Goal: Task Accomplishment & Management: Manage account settings

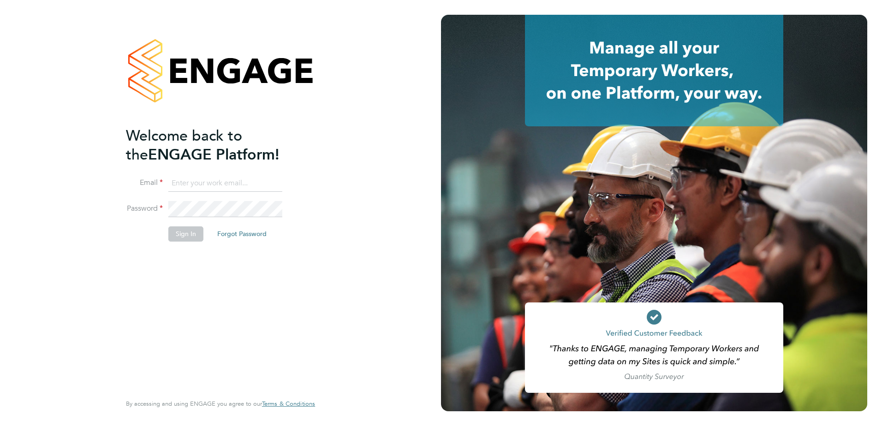
type input "[PERSON_NAME][EMAIL_ADDRESS][DOMAIN_NAME]"
click at [189, 233] on button "Sign In" at bounding box center [185, 234] width 35 height 15
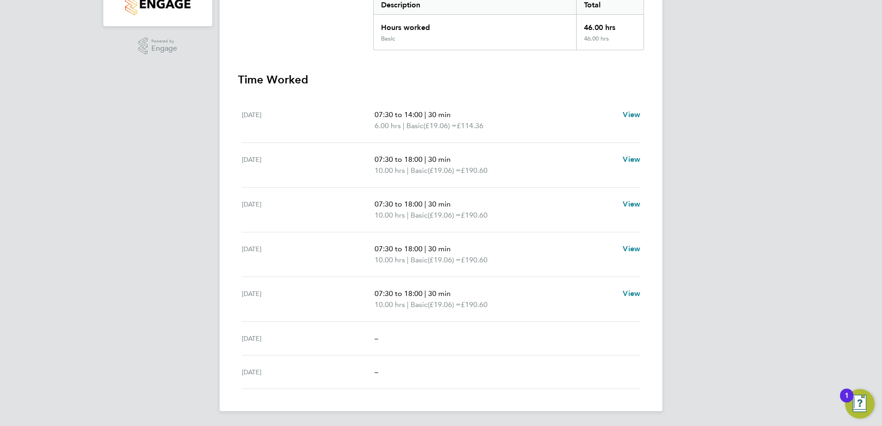
scroll to position [19, 0]
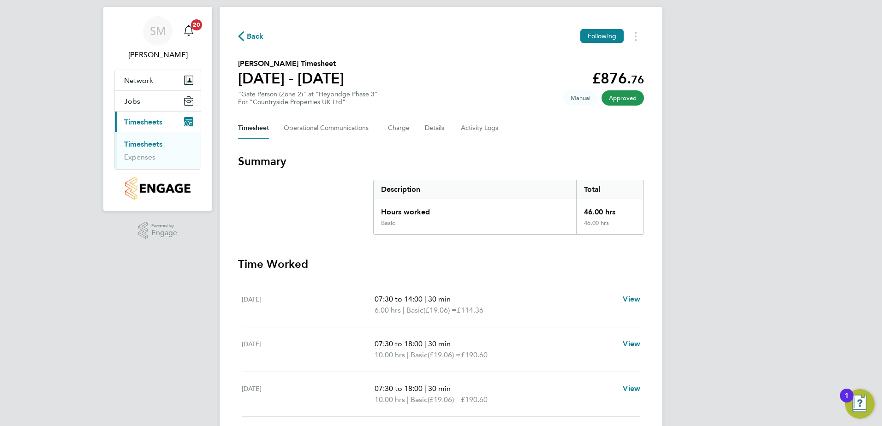
click at [144, 144] on link "Timesheets" at bounding box center [143, 144] width 38 height 9
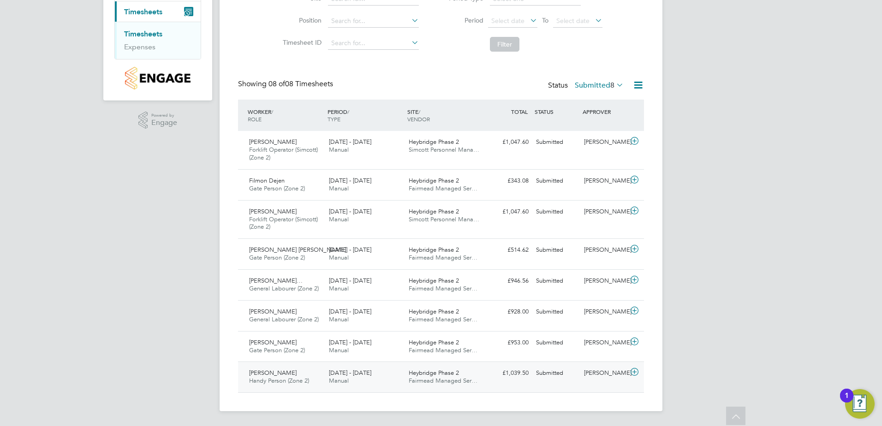
click at [550, 375] on div "Submitted" at bounding box center [557, 373] width 48 height 15
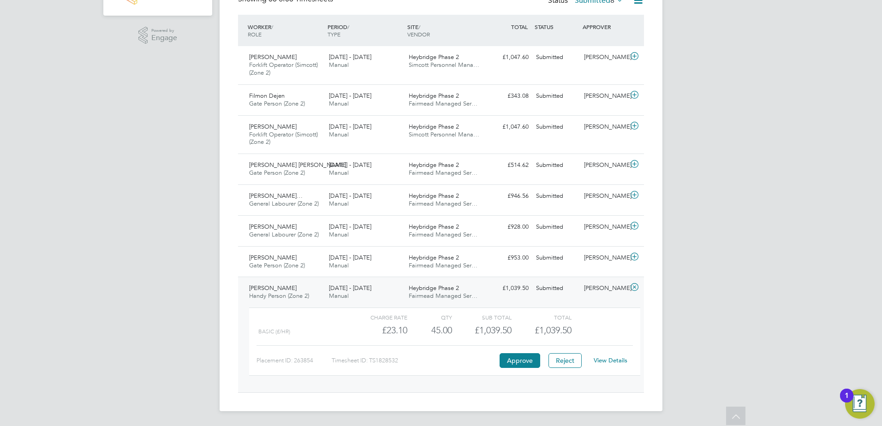
click at [605, 363] on link "View Details" at bounding box center [611, 361] width 34 height 8
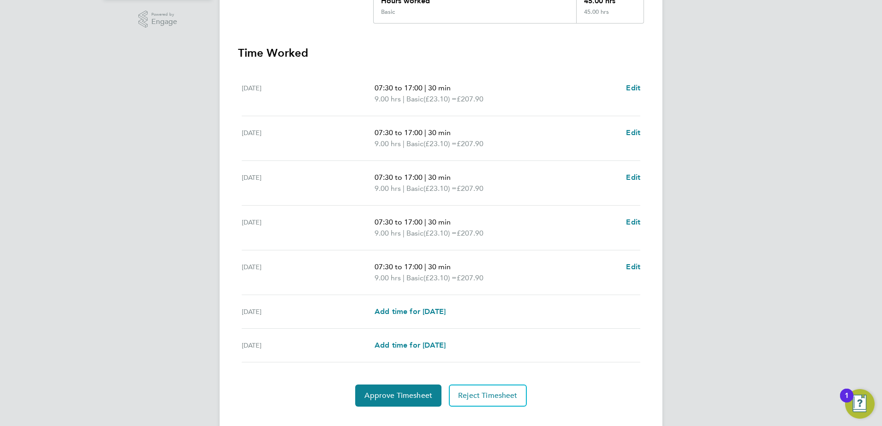
scroll to position [231, 0]
click at [409, 395] on span "Approve Timesheet" at bounding box center [399, 395] width 68 height 9
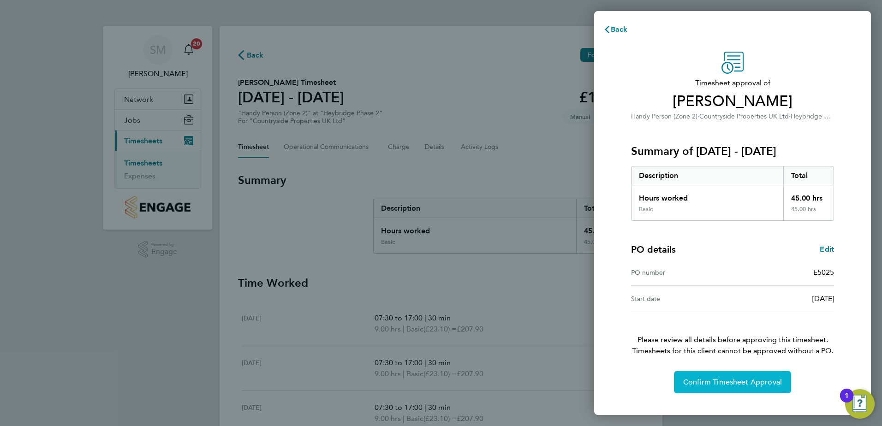
click at [711, 383] on span "Confirm Timesheet Approval" at bounding box center [732, 382] width 99 height 9
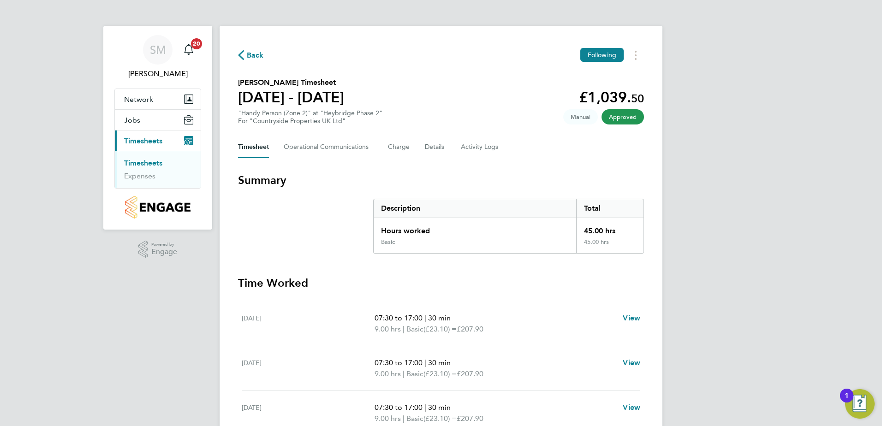
click at [139, 164] on link "Timesheets" at bounding box center [143, 163] width 38 height 9
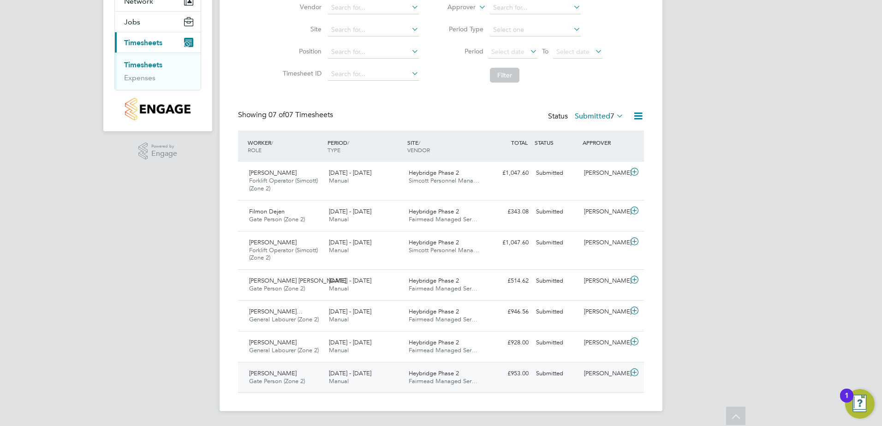
click at [551, 375] on div "Submitted" at bounding box center [557, 373] width 48 height 15
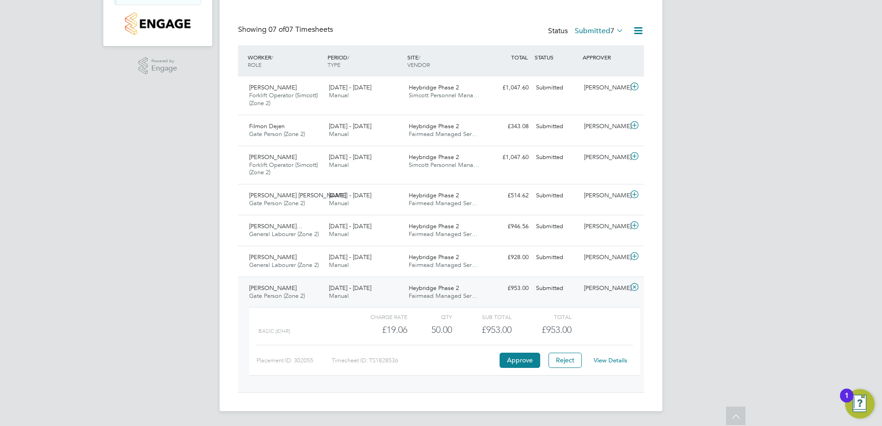
click at [613, 364] on link "View Details" at bounding box center [611, 361] width 34 height 8
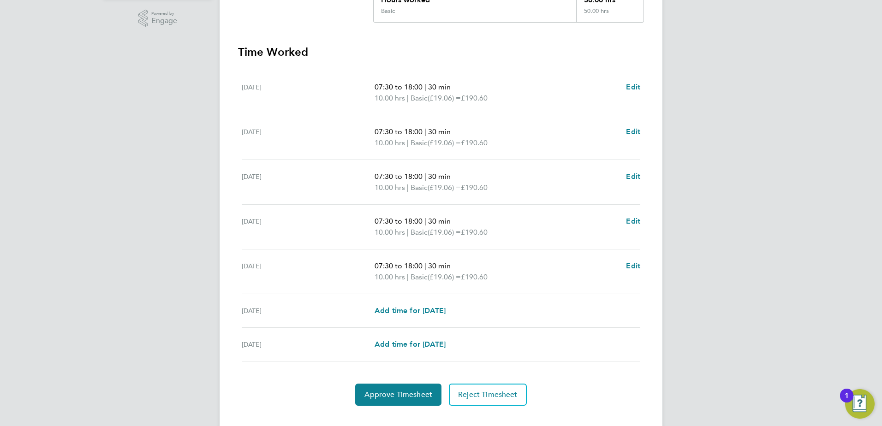
scroll to position [248, 0]
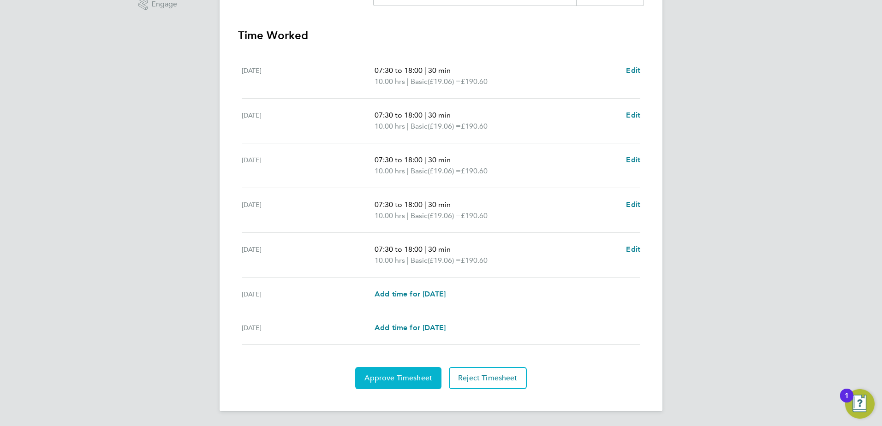
click at [419, 376] on span "Approve Timesheet" at bounding box center [399, 378] width 68 height 9
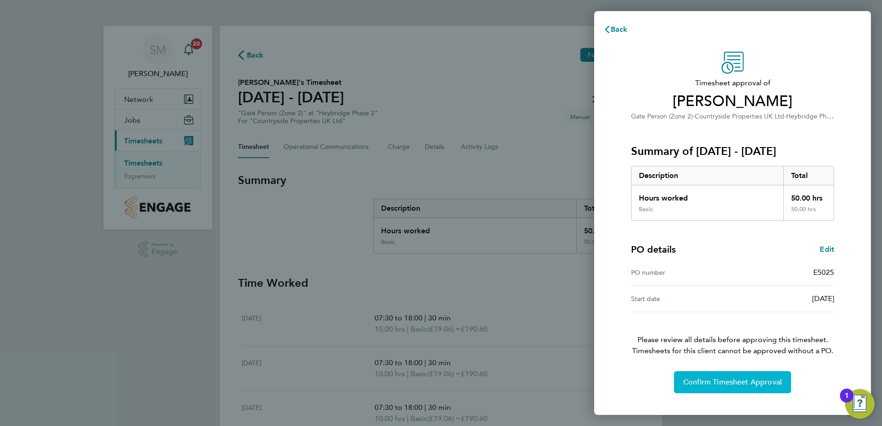
click at [718, 380] on span "Confirm Timesheet Approval" at bounding box center [732, 382] width 99 height 9
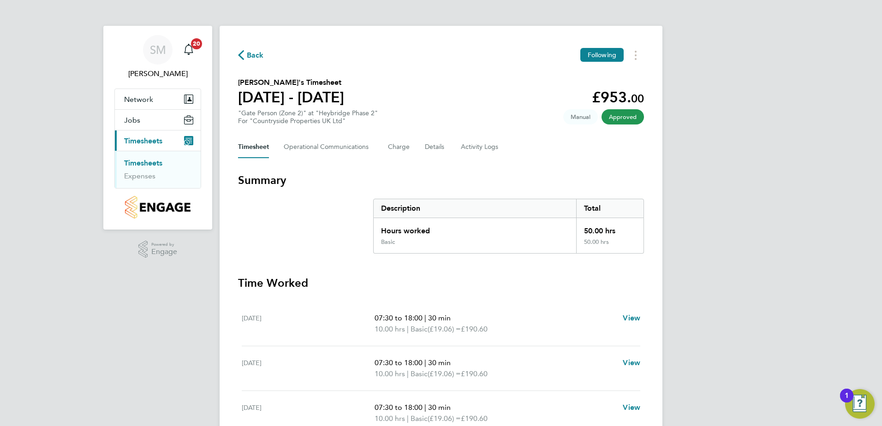
click at [143, 164] on link "Timesheets" at bounding box center [143, 163] width 38 height 9
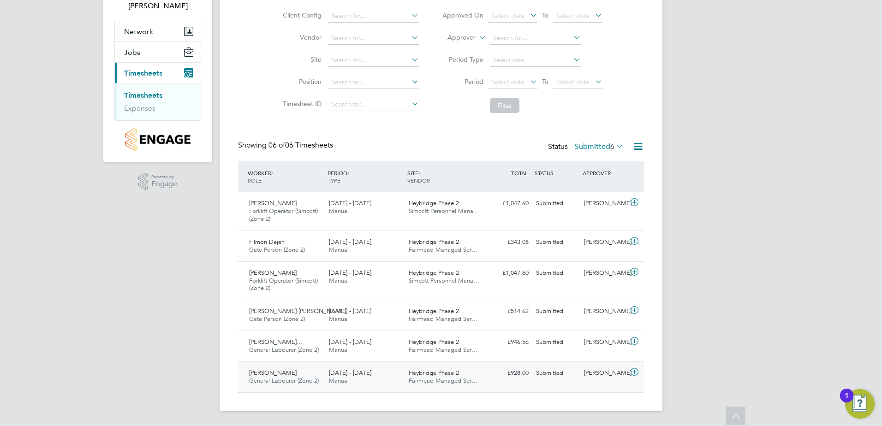
click at [547, 374] on div "Submitted" at bounding box center [557, 373] width 48 height 15
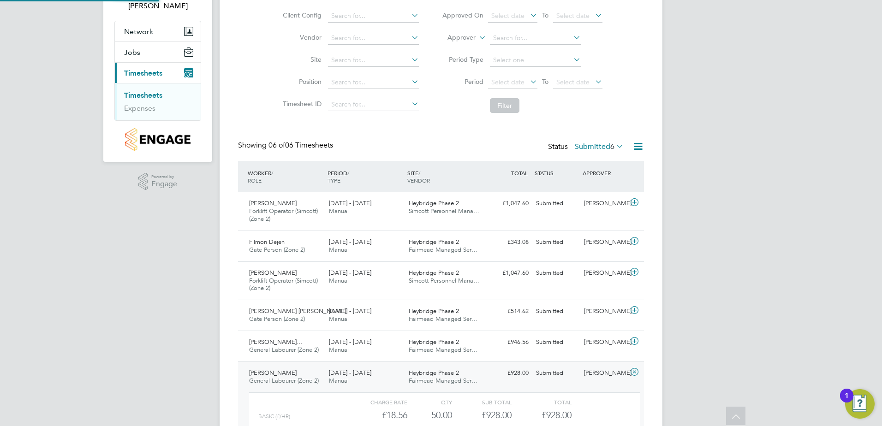
scroll to position [5, 5]
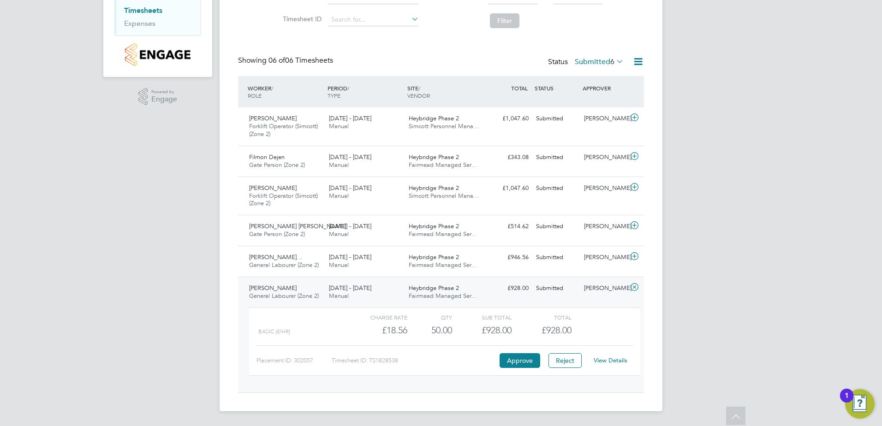
click at [606, 361] on link "View Details" at bounding box center [611, 361] width 34 height 8
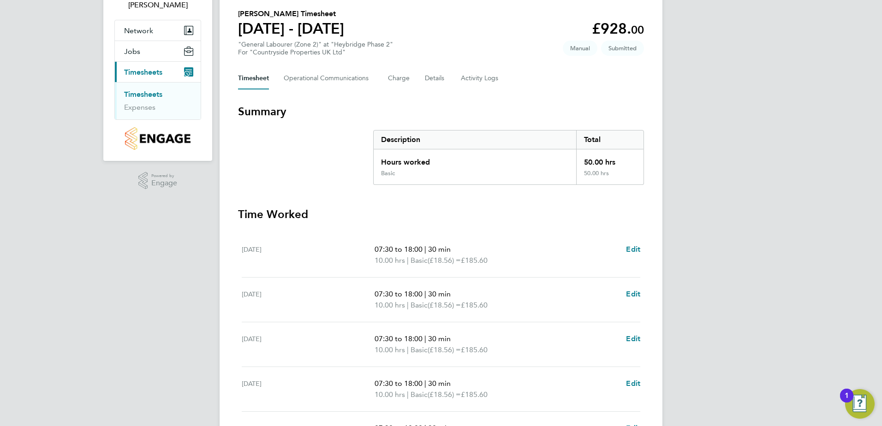
scroll to position [92, 0]
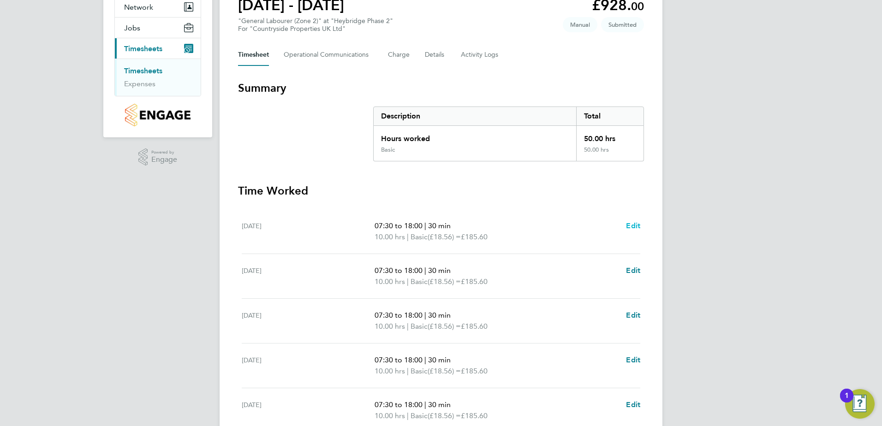
click at [636, 225] on span "Edit" at bounding box center [633, 225] width 14 height 9
select select "30"
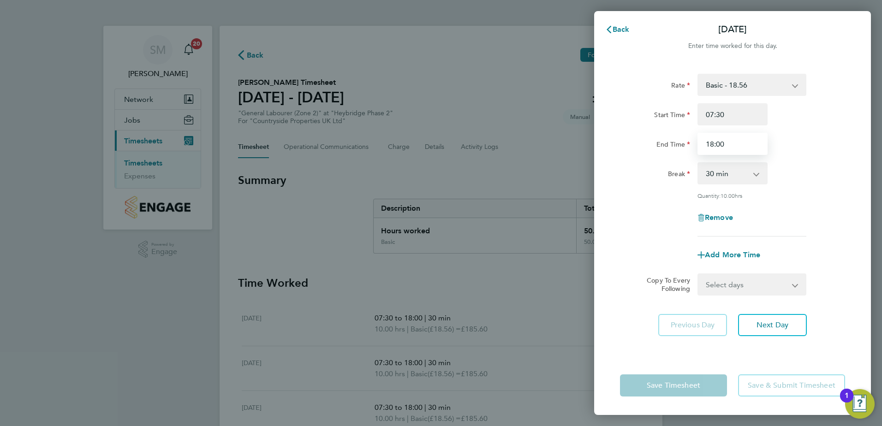
click at [713, 143] on input "18:00" at bounding box center [733, 144] width 70 height 22
type input "17:00"
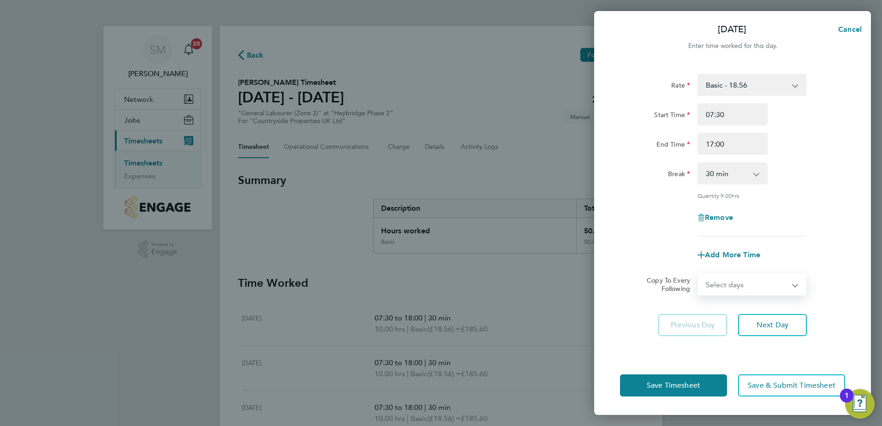
click at [795, 283] on select "Select days Day Weekday (Mon-Fri) Weekend (Sat-Sun) [DATE] [DATE] [DATE] [DATE]…" at bounding box center [747, 285] width 97 height 20
select select "WEEKDAY"
click at [699, 275] on select "Select days Day Weekday (Mon-Fri) Weekend (Sat-Sun) [DATE] [DATE] [DATE] [DATE]…" at bounding box center [747, 285] width 97 height 20
select select "[DATE]"
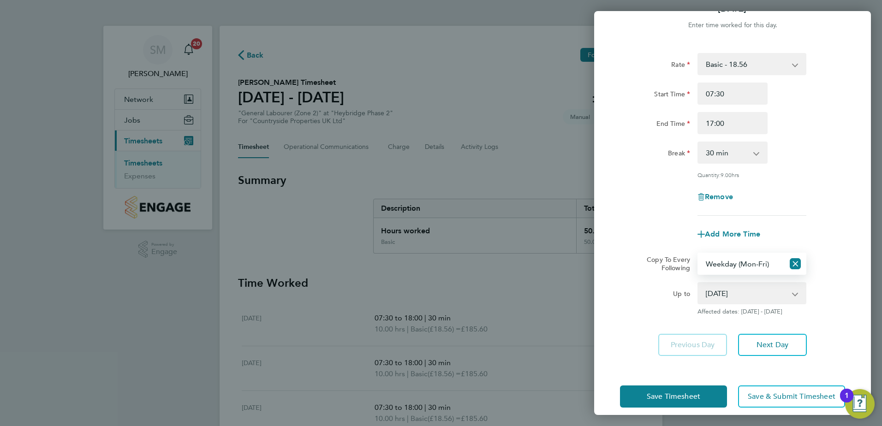
scroll to position [31, 0]
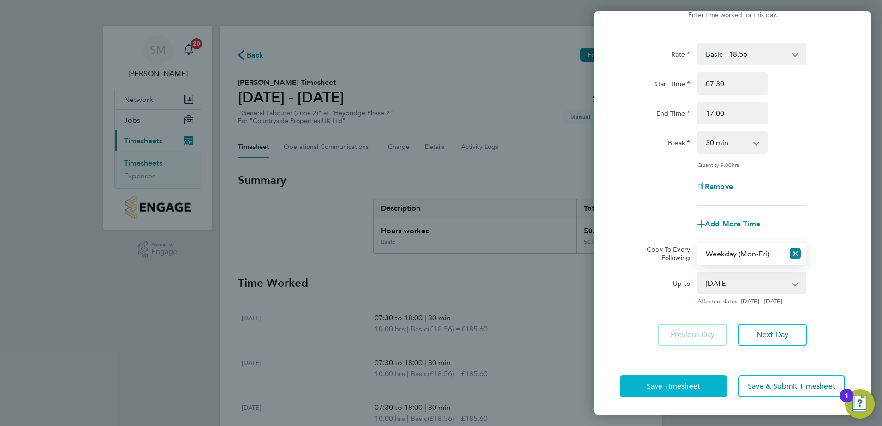
click at [663, 384] on span "Save Timesheet" at bounding box center [674, 386] width 54 height 9
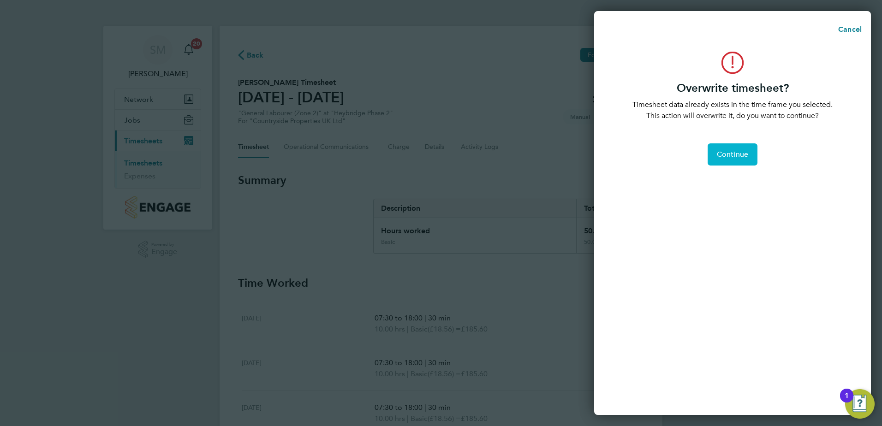
click at [724, 153] on span "Continue" at bounding box center [732, 154] width 31 height 9
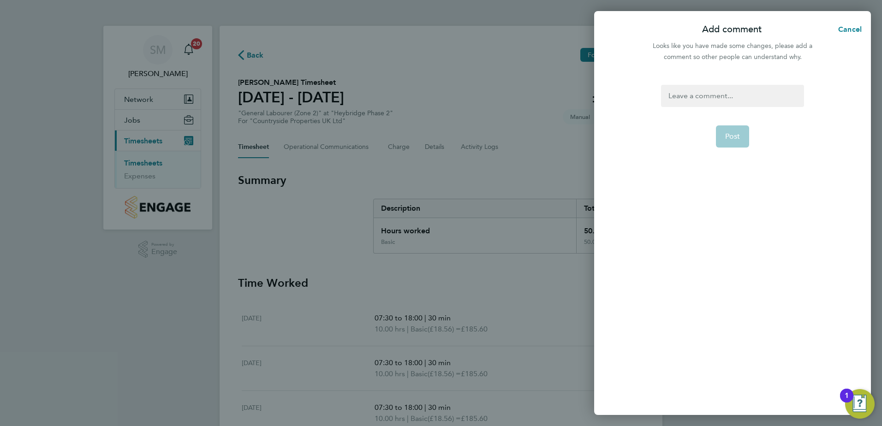
click at [694, 97] on div at bounding box center [732, 96] width 143 height 22
click at [732, 134] on span "Post" at bounding box center [732, 136] width 15 height 9
click at [698, 95] on div "hours adusted - site labourer" at bounding box center [732, 96] width 143 height 22
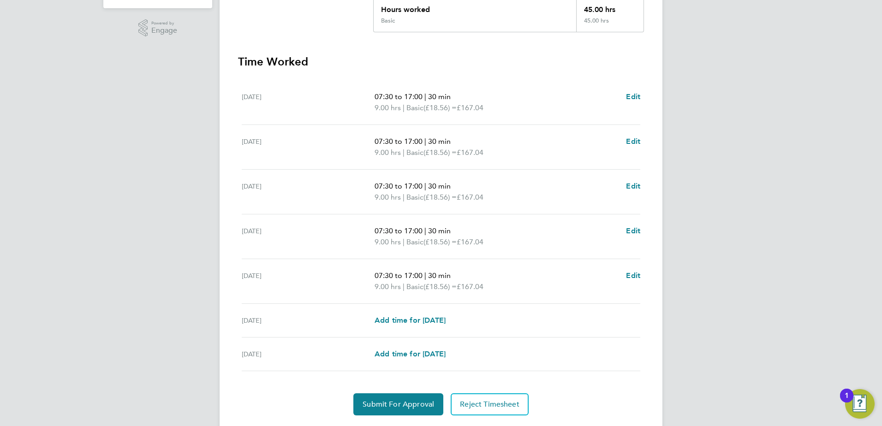
scroll to position [248, 0]
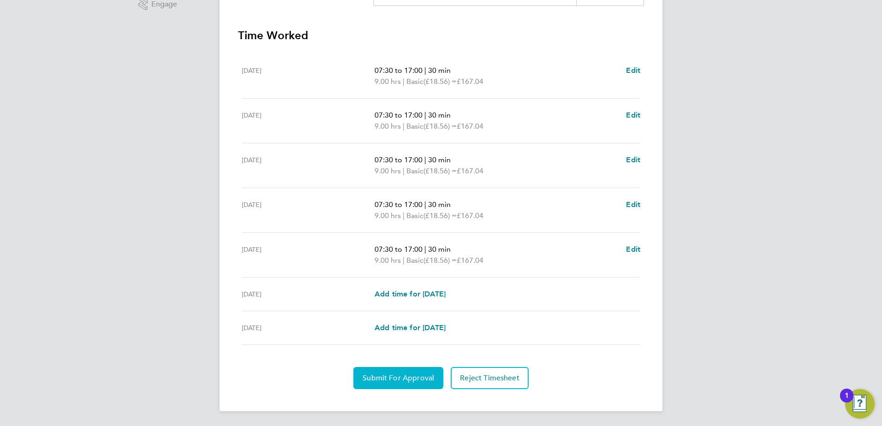
click at [412, 376] on span "Submit For Approval" at bounding box center [399, 378] width 72 height 9
click at [404, 377] on span "Approve Timesheet" at bounding box center [399, 378] width 68 height 9
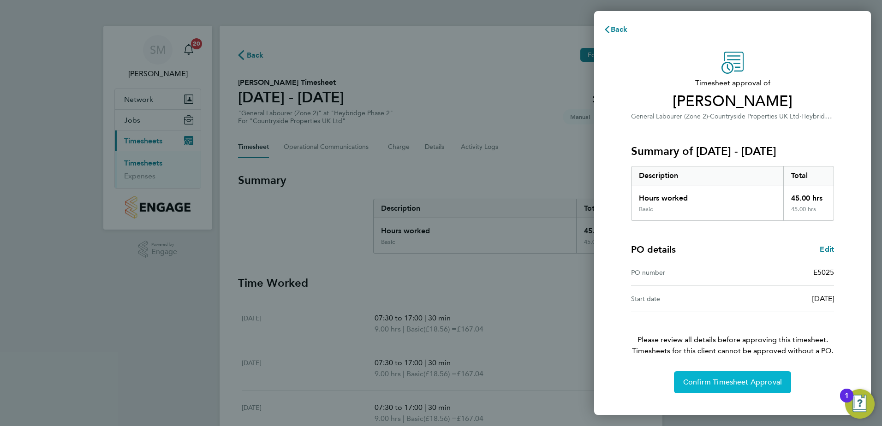
click at [690, 381] on span "Confirm Timesheet Approval" at bounding box center [732, 382] width 99 height 9
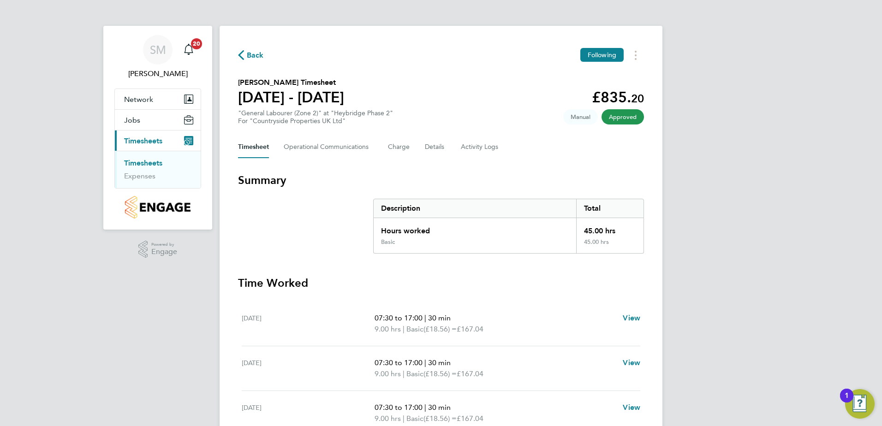
click at [142, 165] on link "Timesheets" at bounding box center [143, 163] width 38 height 9
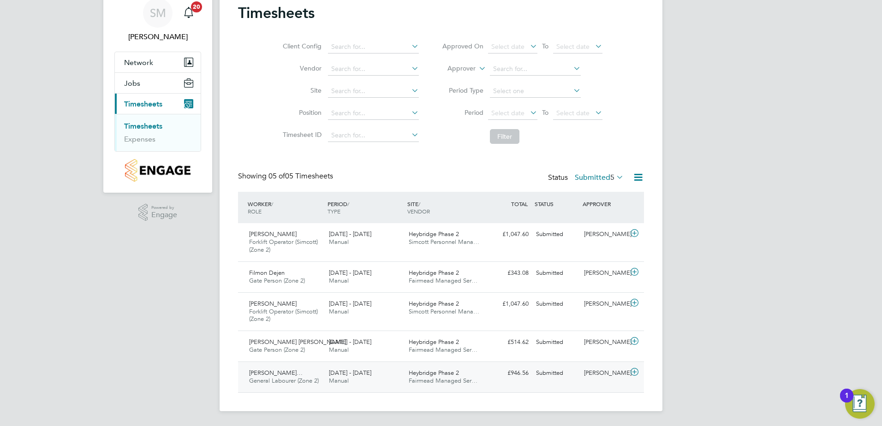
click at [557, 373] on div "Submitted" at bounding box center [557, 373] width 48 height 15
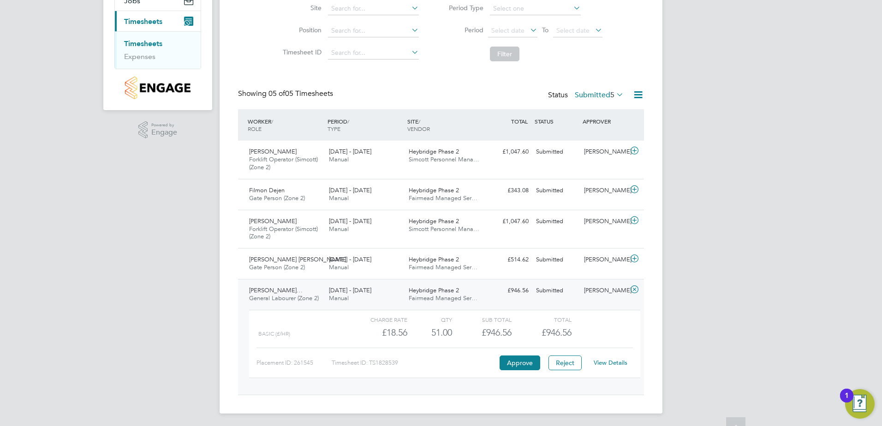
scroll to position [122, 0]
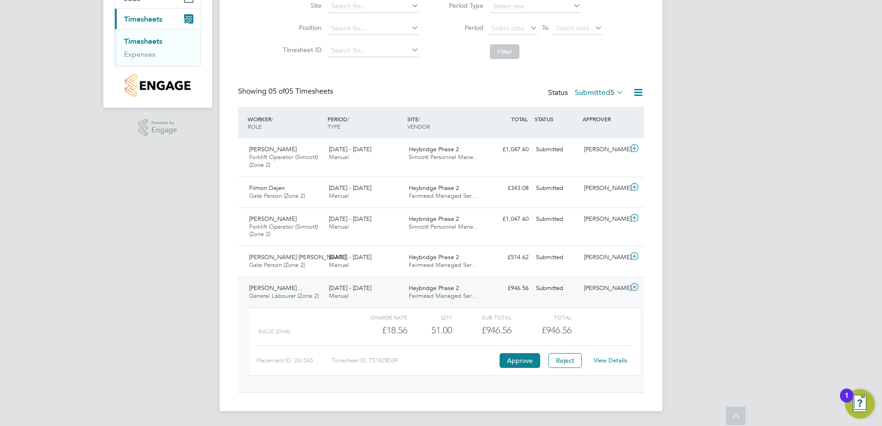
click at [604, 360] on link "View Details" at bounding box center [611, 361] width 34 height 8
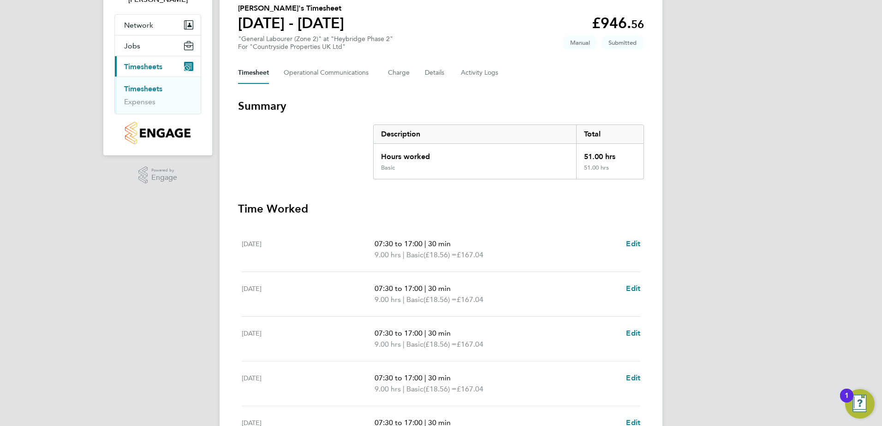
scroll to position [259, 0]
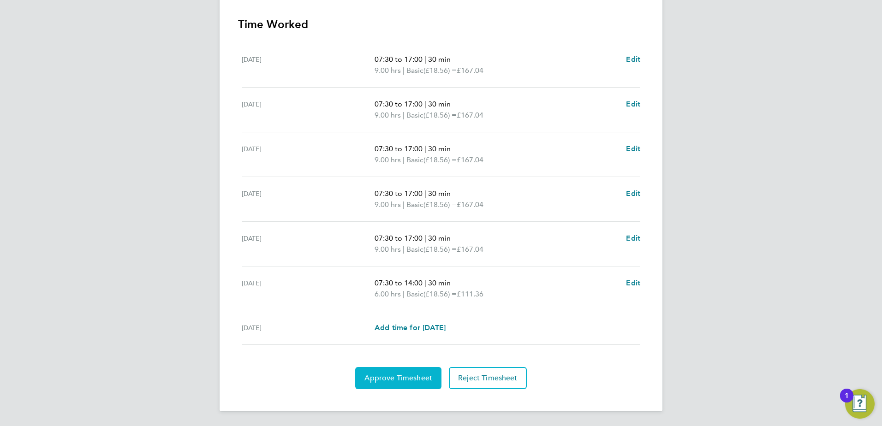
click at [403, 377] on span "Approve Timesheet" at bounding box center [399, 378] width 68 height 9
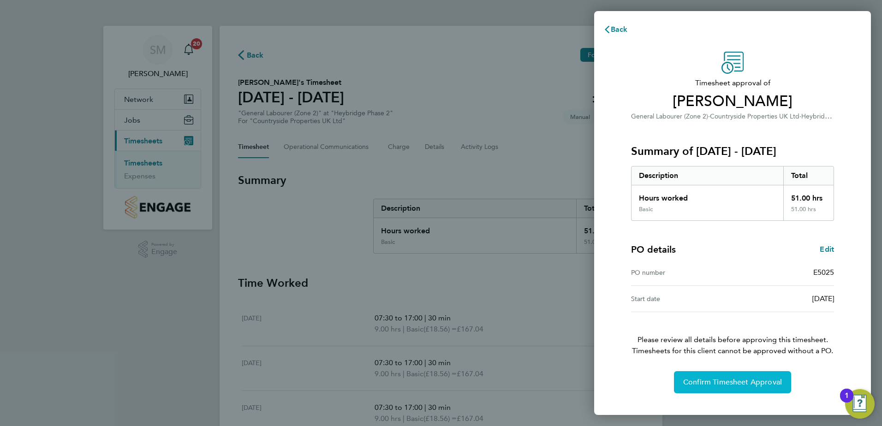
click at [706, 380] on span "Confirm Timesheet Approval" at bounding box center [732, 382] width 99 height 9
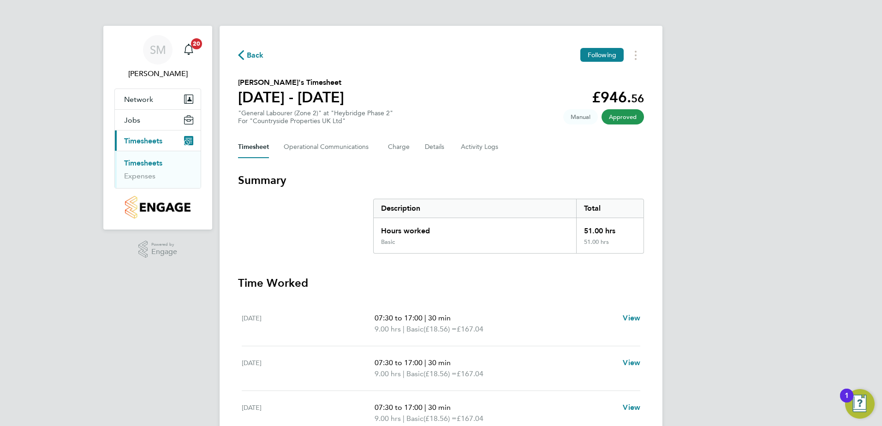
click at [141, 163] on link "Timesheets" at bounding box center [143, 163] width 38 height 9
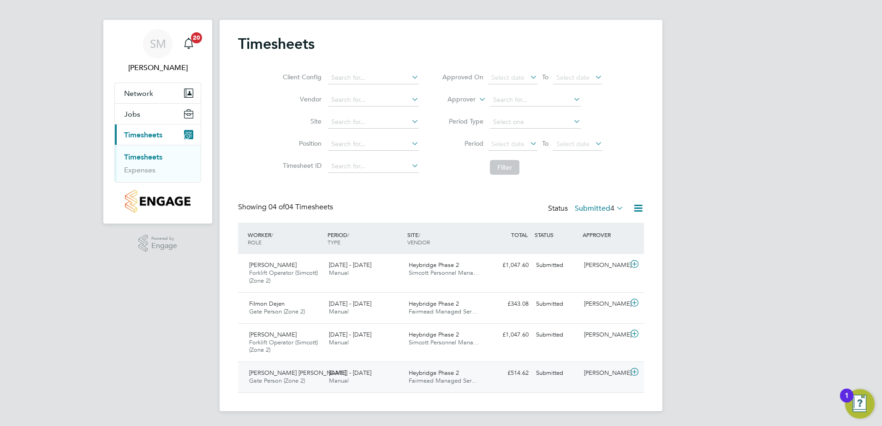
click at [553, 373] on div "Submitted" at bounding box center [557, 373] width 48 height 15
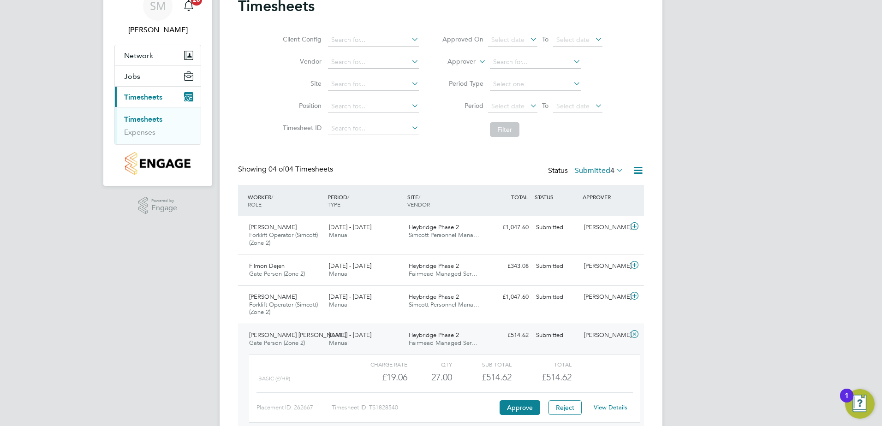
scroll to position [91, 0]
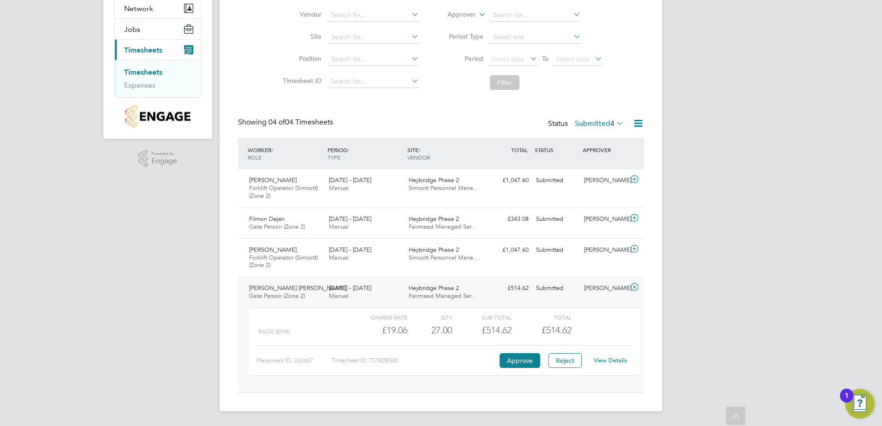
click at [605, 359] on link "View Details" at bounding box center [611, 361] width 34 height 8
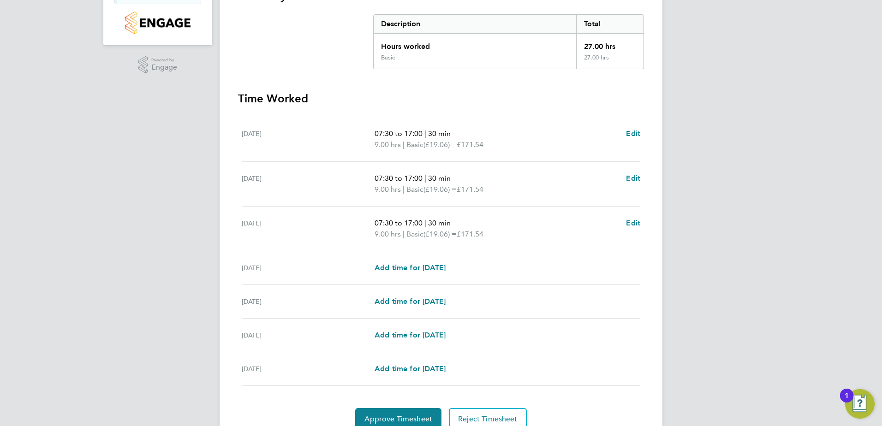
scroll to position [226, 0]
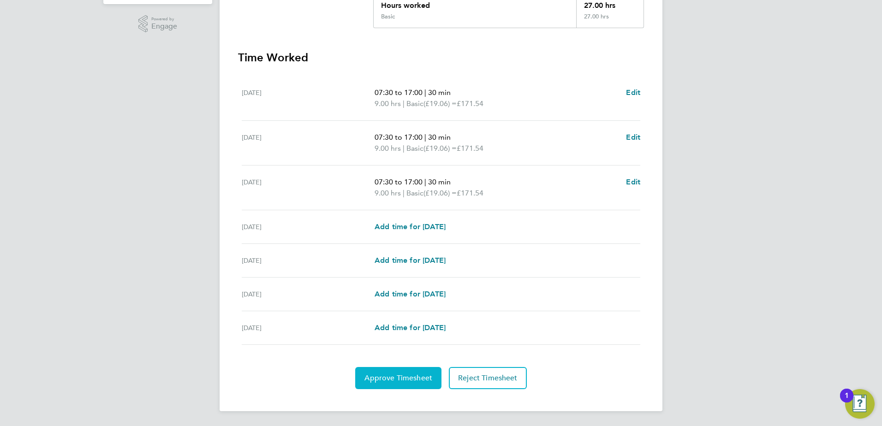
click at [417, 381] on span "Approve Timesheet" at bounding box center [399, 378] width 68 height 9
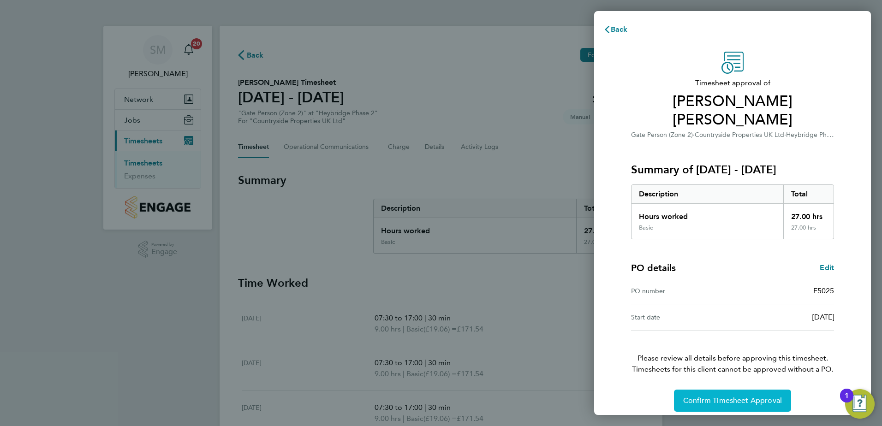
click at [757, 396] on span "Confirm Timesheet Approval" at bounding box center [732, 400] width 99 height 9
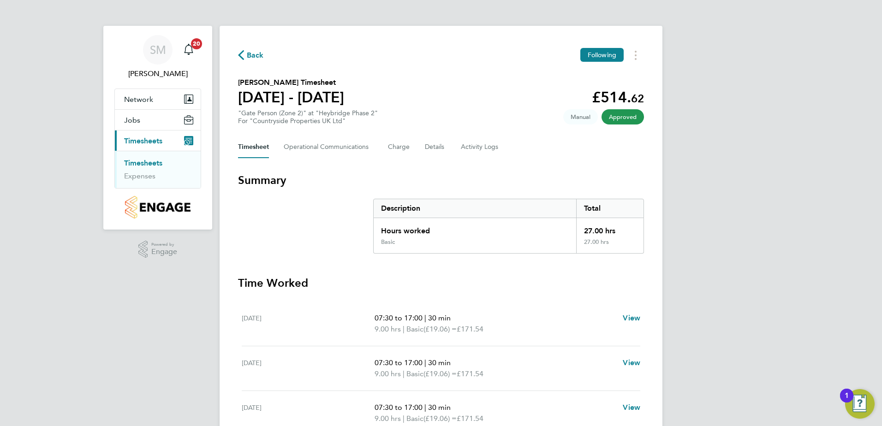
click at [144, 166] on link "Timesheets" at bounding box center [143, 163] width 38 height 9
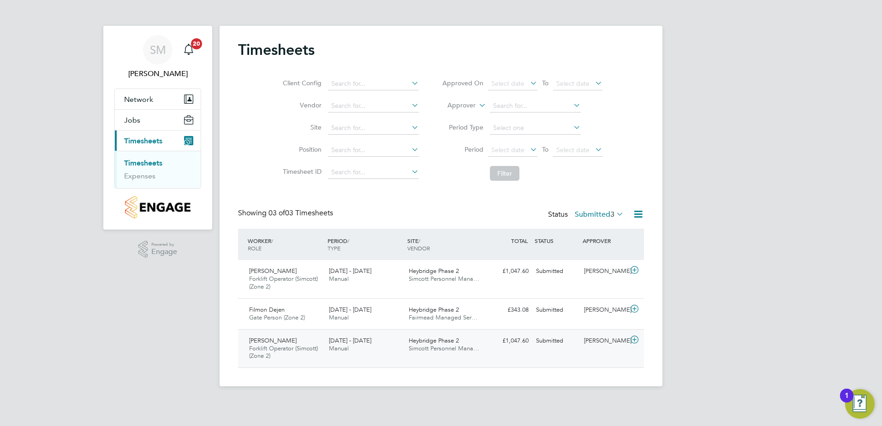
click at [556, 341] on div "Submitted" at bounding box center [557, 341] width 48 height 15
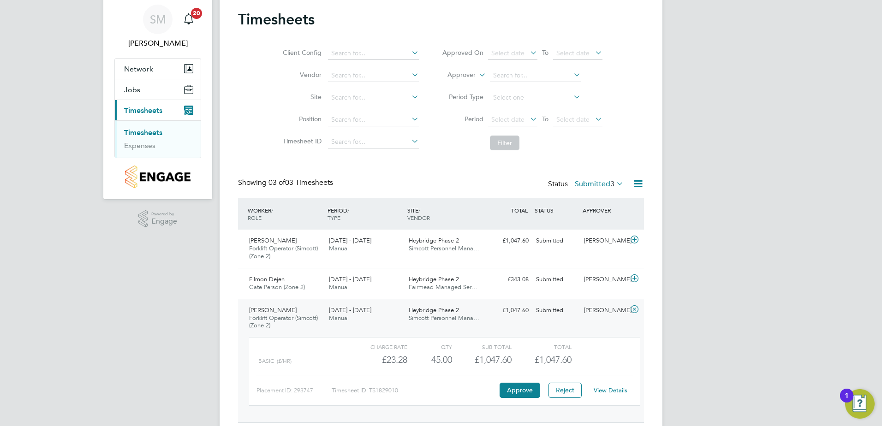
scroll to position [60, 0]
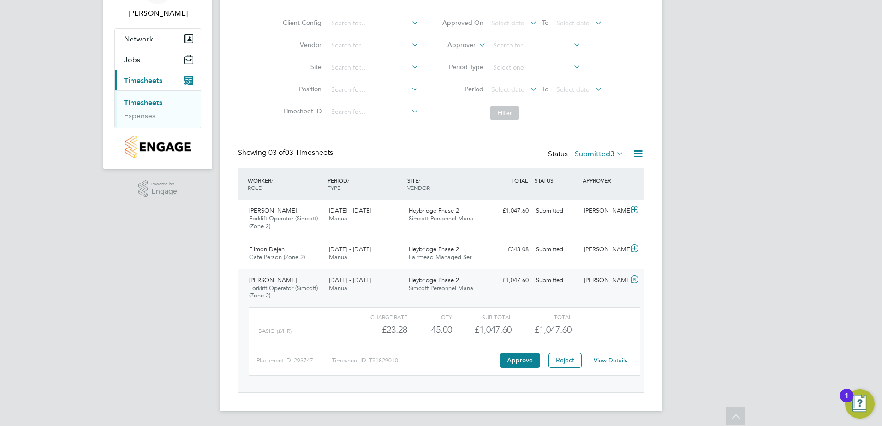
click at [610, 365] on div "View Details" at bounding box center [610, 360] width 45 height 15
click at [609, 360] on link "View Details" at bounding box center [611, 361] width 34 height 8
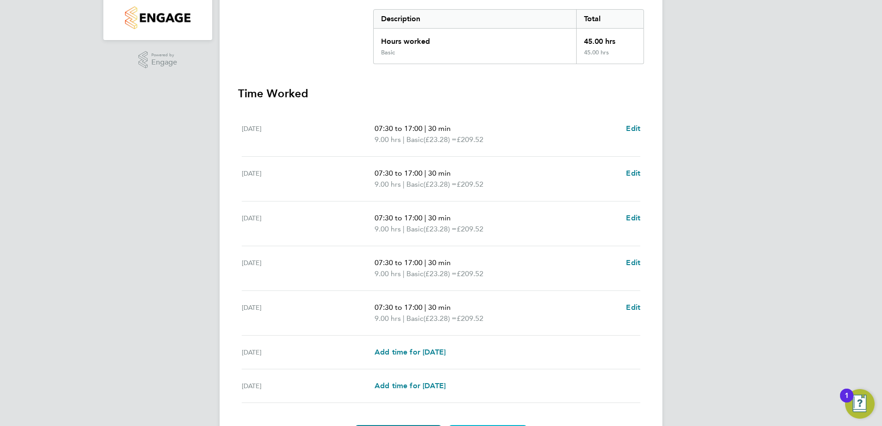
scroll to position [231, 0]
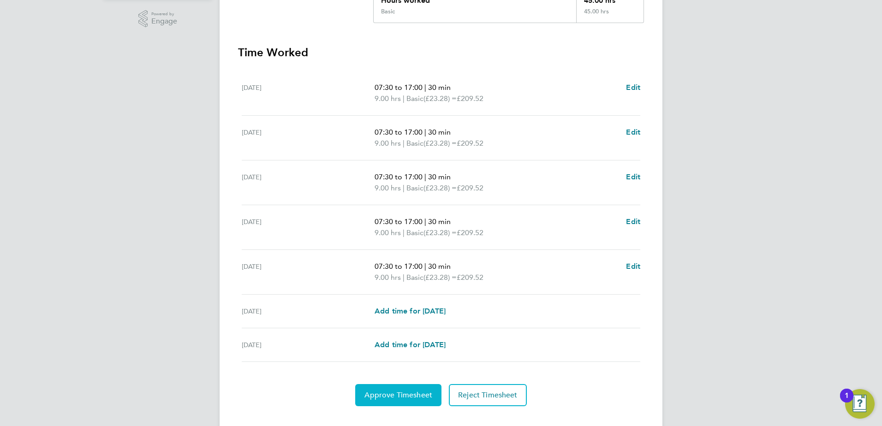
click at [414, 393] on span "Approve Timesheet" at bounding box center [399, 395] width 68 height 9
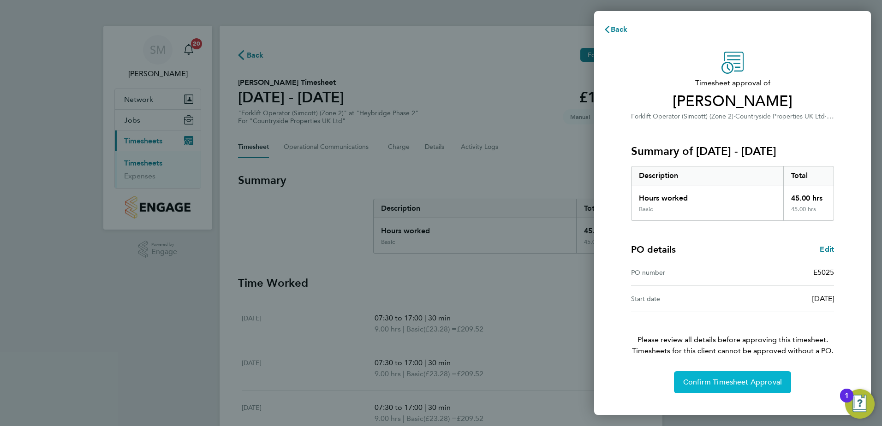
click at [697, 380] on span "Confirm Timesheet Approval" at bounding box center [732, 382] width 99 height 9
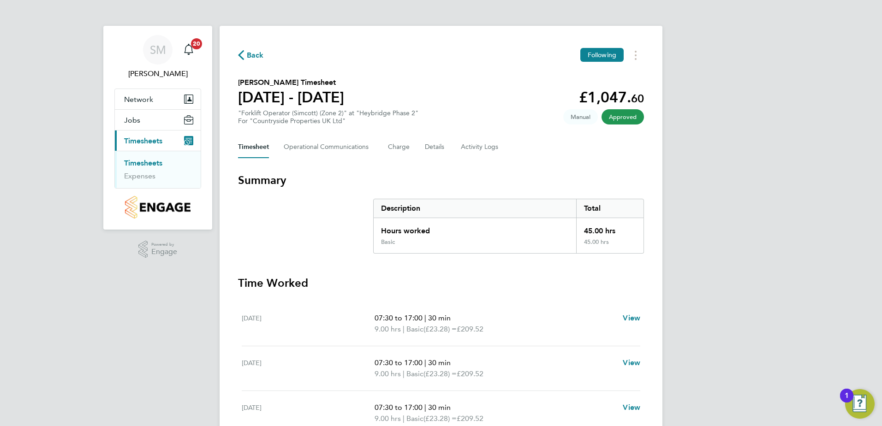
click at [153, 165] on link "Timesheets" at bounding box center [143, 163] width 38 height 9
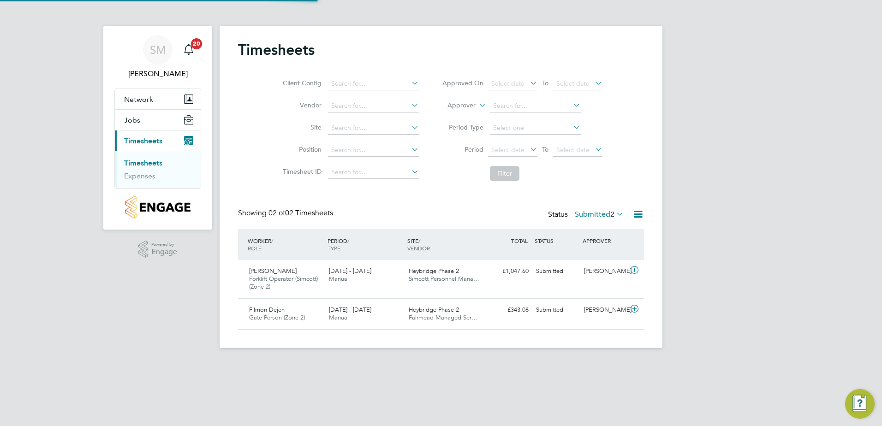
scroll to position [24, 80]
click at [554, 309] on div "Submitted" at bounding box center [557, 310] width 48 height 15
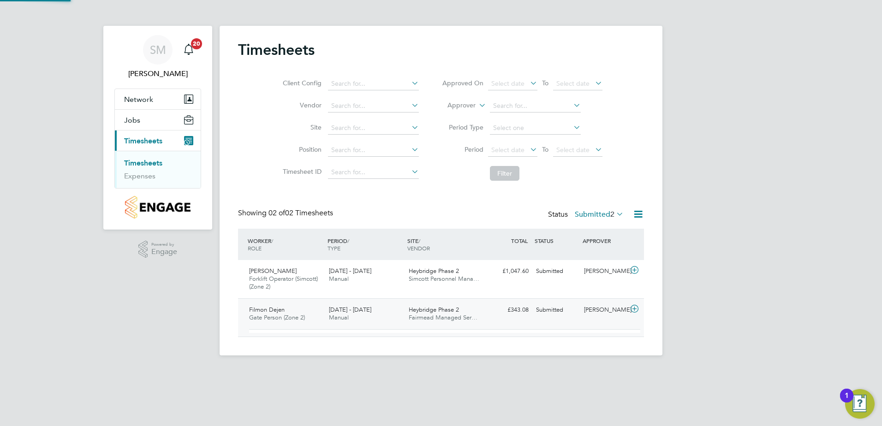
scroll to position [16, 90]
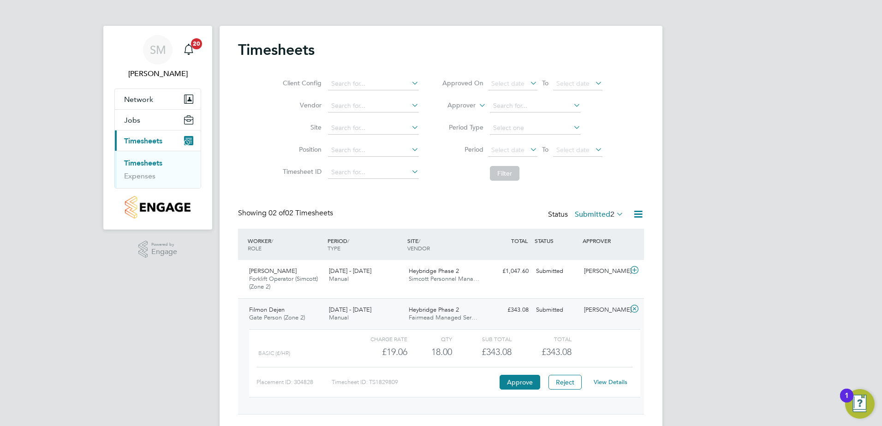
click at [611, 382] on link "View Details" at bounding box center [611, 382] width 34 height 8
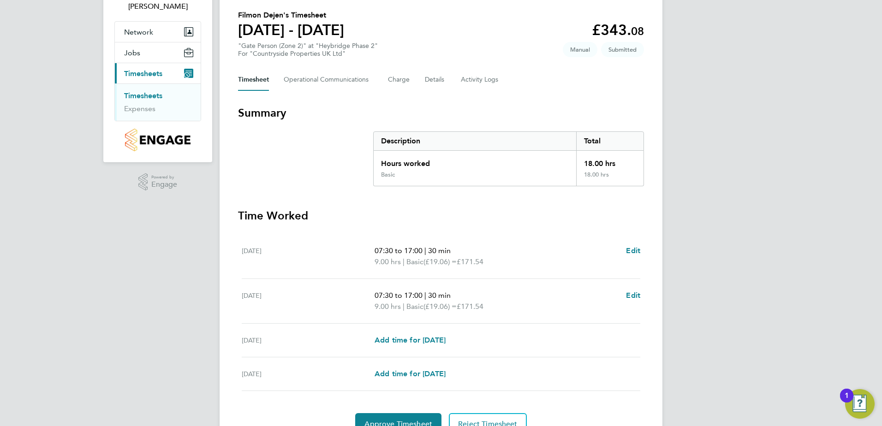
scroll to position [92, 0]
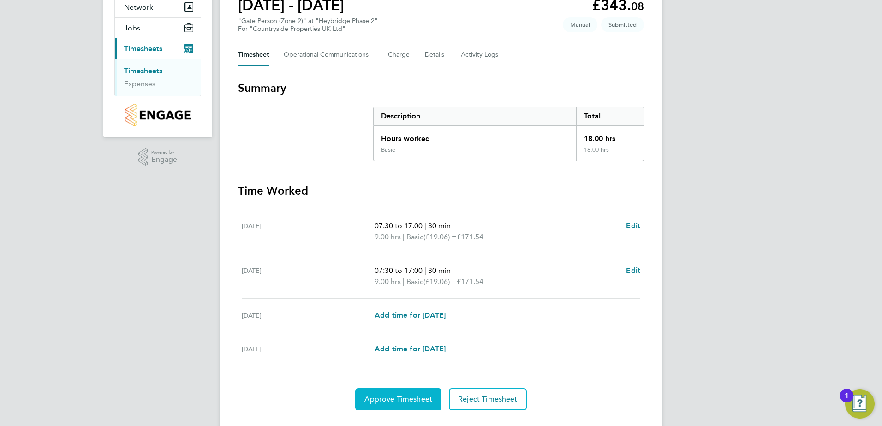
click at [397, 399] on span "Approve Timesheet" at bounding box center [399, 399] width 68 height 9
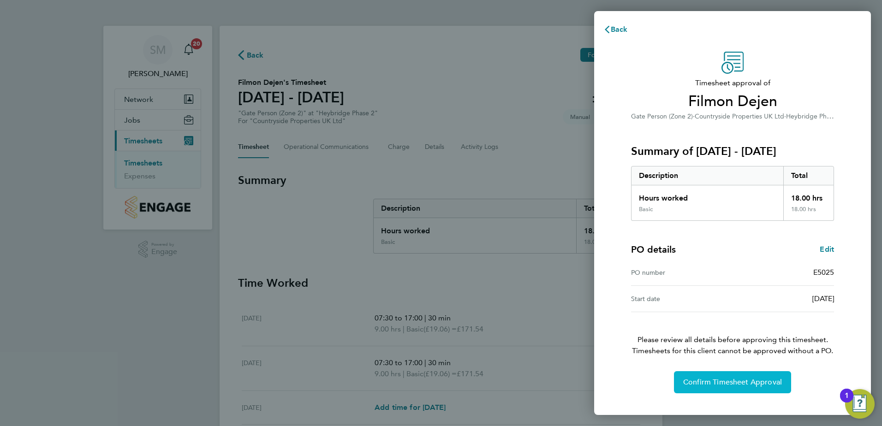
click at [699, 383] on span "Confirm Timesheet Approval" at bounding box center [732, 382] width 99 height 9
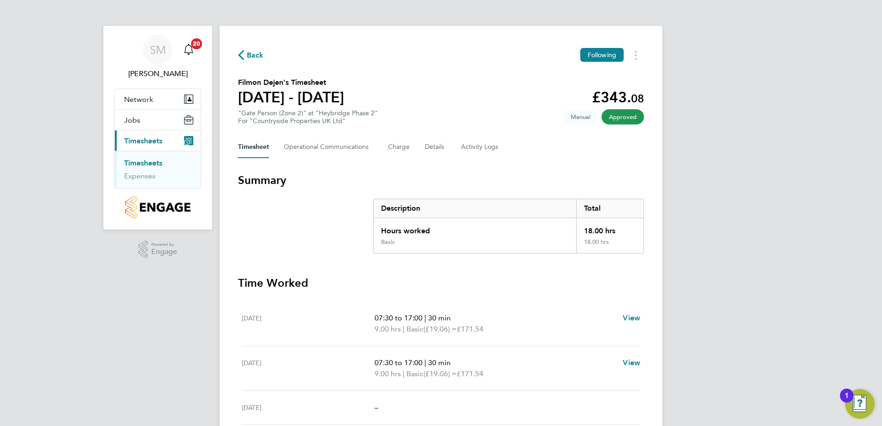
click at [149, 158] on ul "Timesheets Expenses" at bounding box center [158, 169] width 86 height 37
click at [145, 163] on link "Timesheets" at bounding box center [143, 163] width 38 height 9
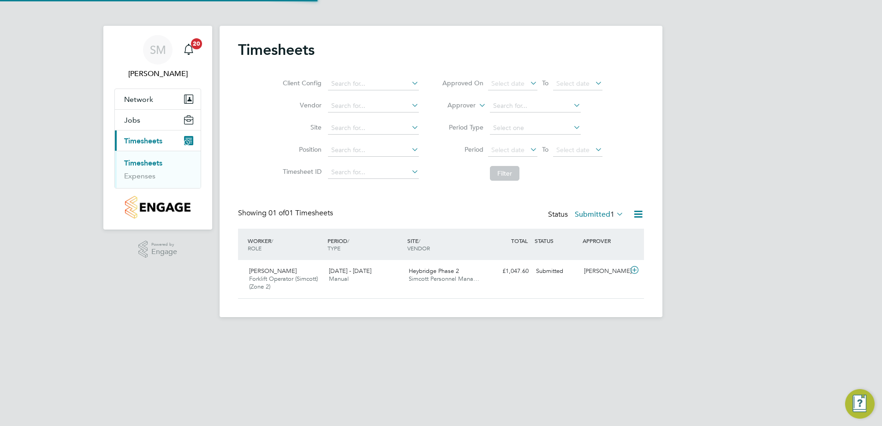
scroll to position [24, 80]
click at [553, 271] on div "Submitted" at bounding box center [557, 271] width 48 height 15
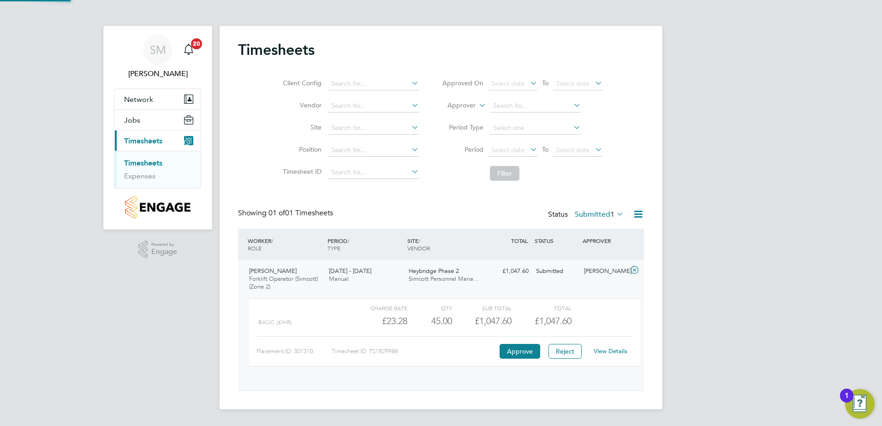
scroll to position [16, 90]
click at [600, 350] on link "View Details" at bounding box center [611, 351] width 34 height 8
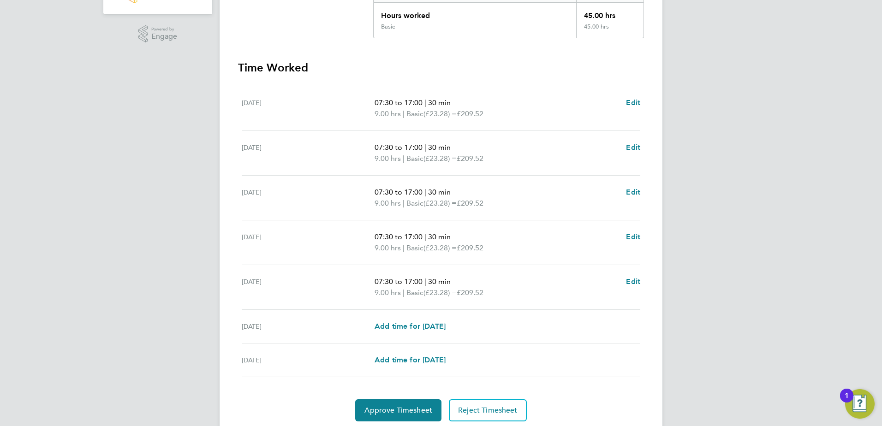
scroll to position [231, 0]
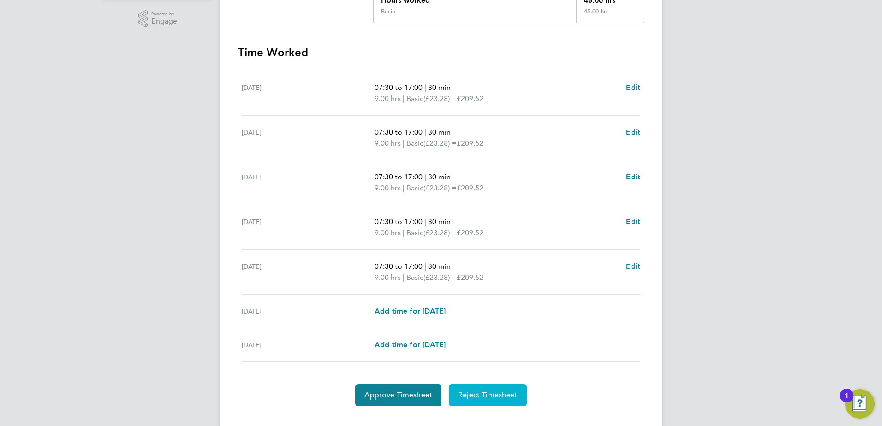
click at [503, 396] on span "Reject Timesheet" at bounding box center [488, 395] width 60 height 9
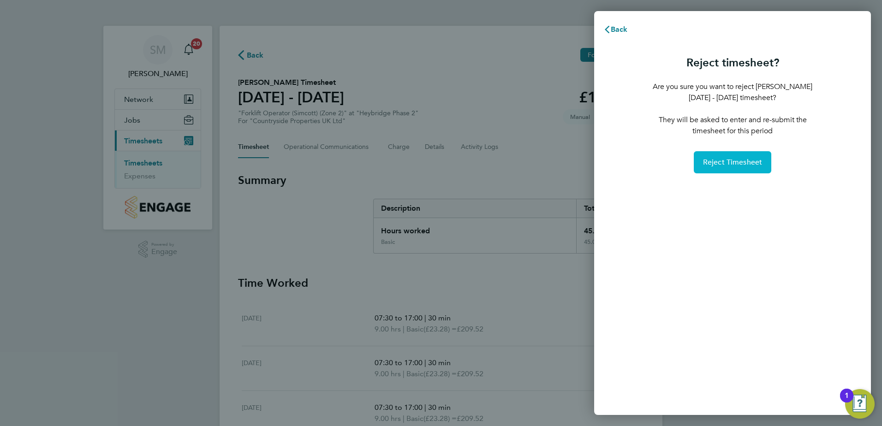
click at [726, 163] on span "Reject Timesheet" at bounding box center [733, 162] width 60 height 9
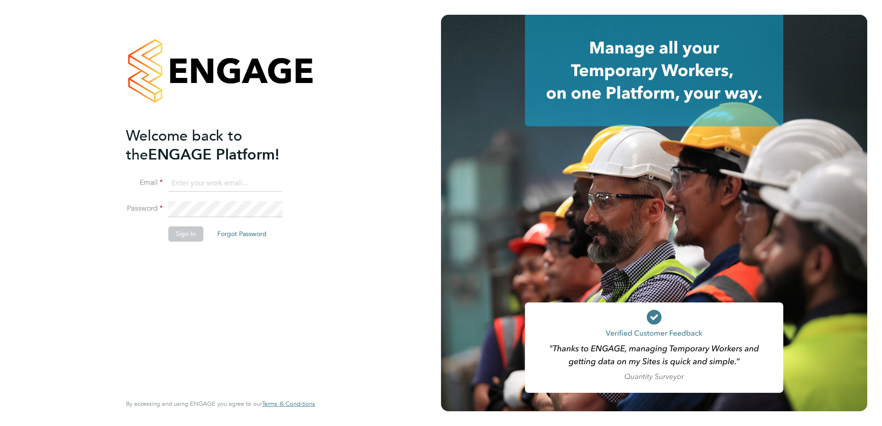
type input "[PERSON_NAME][EMAIL_ADDRESS][DOMAIN_NAME]"
click at [186, 235] on button "Sign In" at bounding box center [185, 234] width 35 height 15
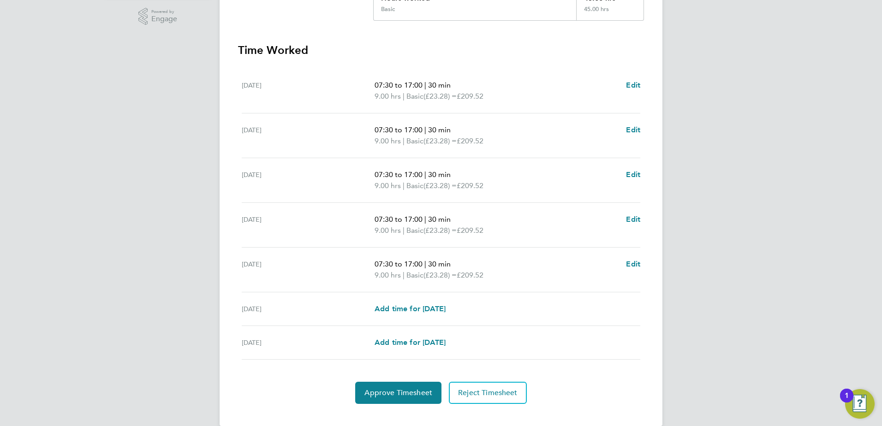
scroll to position [248, 0]
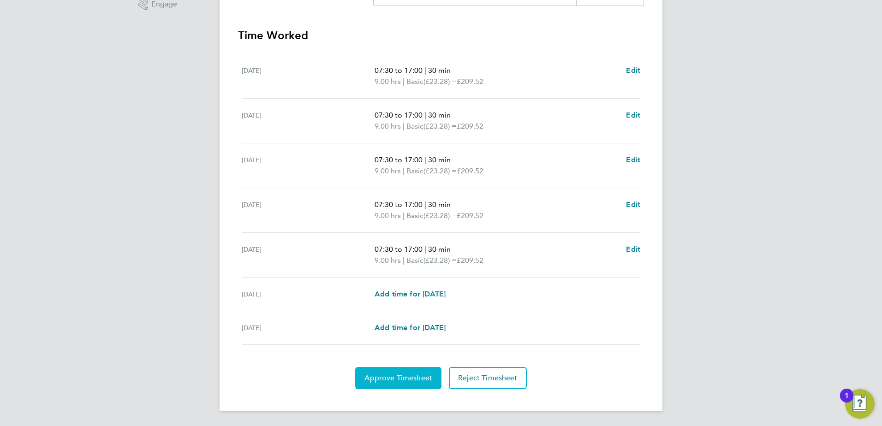
click at [388, 378] on span "Approve Timesheet" at bounding box center [399, 378] width 68 height 9
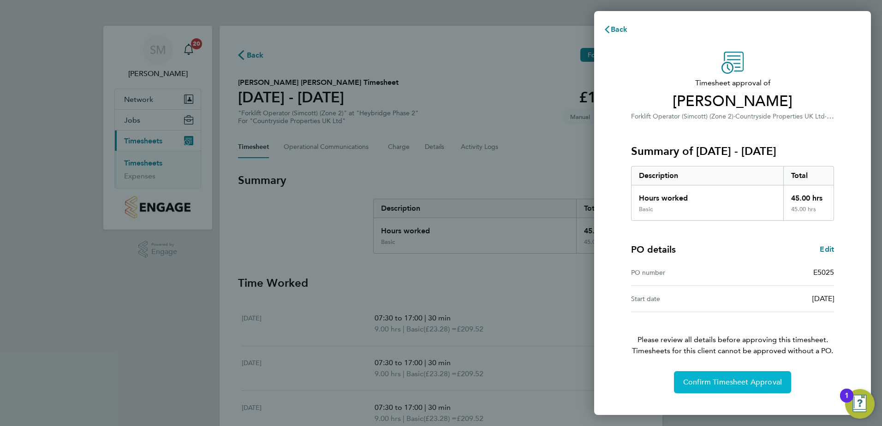
click at [749, 384] on span "Confirm Timesheet Approval" at bounding box center [732, 382] width 99 height 9
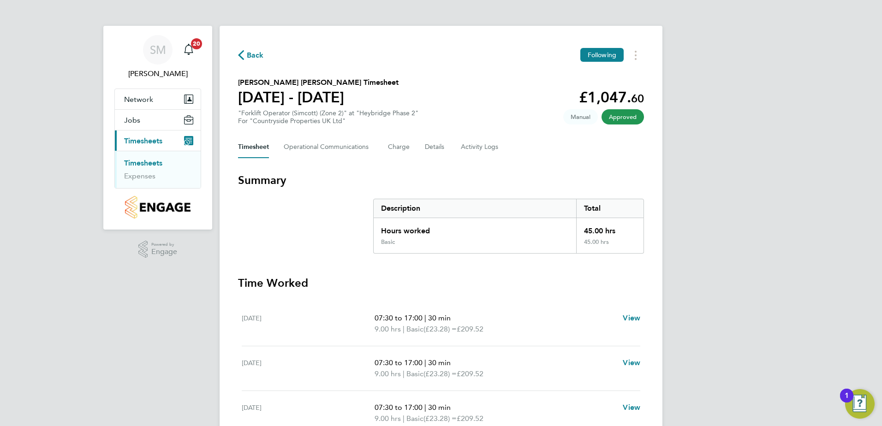
click at [134, 164] on link "Timesheets" at bounding box center [143, 163] width 38 height 9
